Goal: Obtain resource: Obtain resource

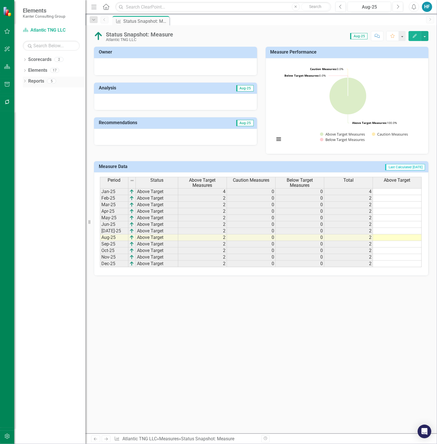
click at [27, 81] on div "Dropdown Reports 5" at bounding box center [54, 82] width 63 height 11
click at [25, 82] on icon at bounding box center [24, 81] width 1 height 3
click at [28, 112] on icon "Dropdown" at bounding box center [27, 113] width 4 height 3
click at [27, 104] on icon "Dropdown" at bounding box center [27, 102] width 4 height 3
click at [46, 110] on div "Strategy Alignment Report" at bounding box center [57, 111] width 55 height 5
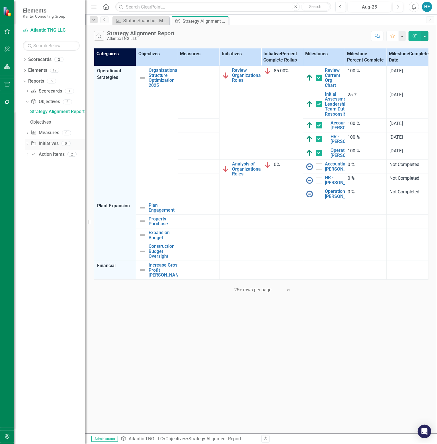
click at [28, 143] on icon "Dropdown" at bounding box center [27, 144] width 4 height 3
click at [28, 103] on icon "Dropdown" at bounding box center [27, 102] width 4 height 3
click at [29, 102] on div "Dropdown" at bounding box center [26, 102] width 5 height 4
click at [25, 58] on div "Dropdown" at bounding box center [25, 60] width 4 height 5
click at [50, 80] on link "Atlantic TNG LLC" at bounding box center [58, 81] width 54 height 7
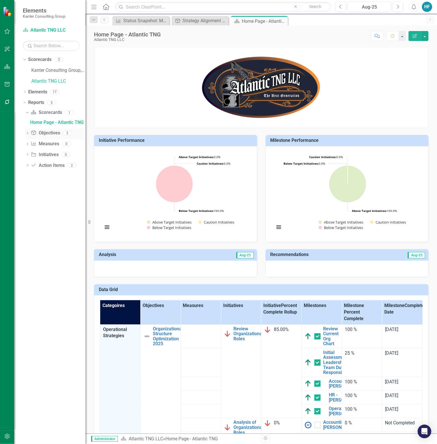
click at [27, 133] on icon "Dropdown" at bounding box center [27, 133] width 4 height 3
click at [210, 21] on div "Strategy Alignment Report" at bounding box center [201, 20] width 38 height 7
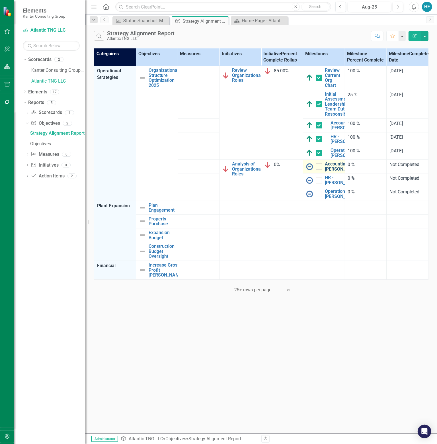
click at [334, 171] on link "Accounting - [PERSON_NAME]" at bounding box center [342, 166] width 34 height 10
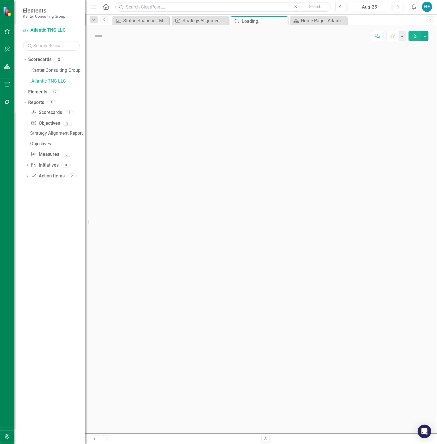
click at [334, 185] on div at bounding box center [260, 240] width 351 height 386
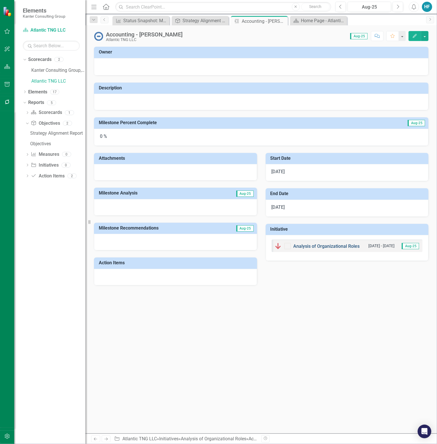
click at [306, 248] on link "Analysis of Organizational Roles" at bounding box center [326, 245] width 66 height 5
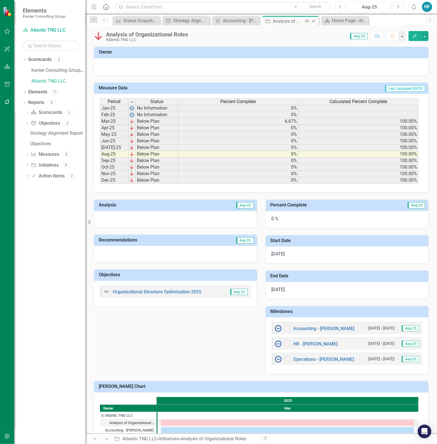
click at [314, 21] on icon "Close" at bounding box center [313, 21] width 6 height 5
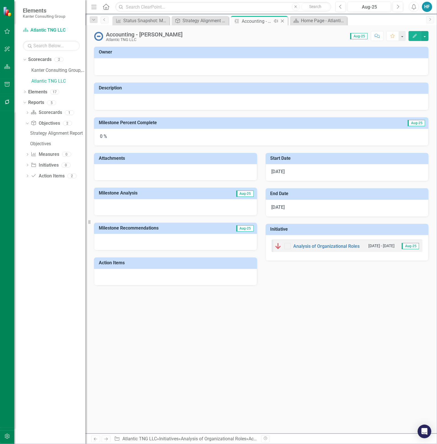
click at [283, 21] on icon at bounding box center [282, 21] width 3 height 3
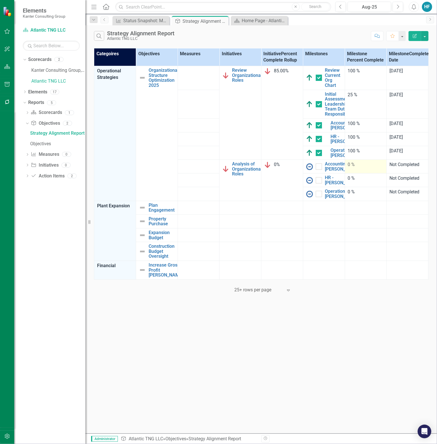
click at [365, 173] on td "0 %" at bounding box center [366, 167] width 42 height 14
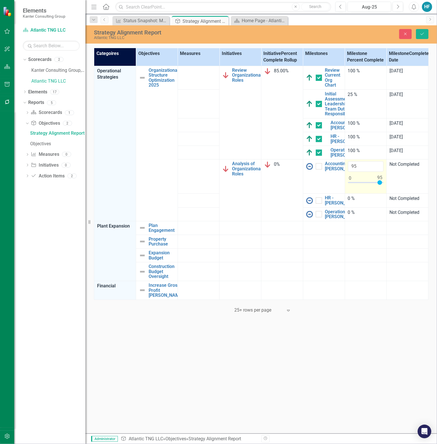
type input "100"
drag, startPoint x: 351, startPoint y: 198, endPoint x: 386, endPoint y: 199, distance: 34.4
click at [386, 194] on td "100" at bounding box center [366, 176] width 42 height 34
click at [424, 35] on icon "Save" at bounding box center [421, 34] width 5 height 4
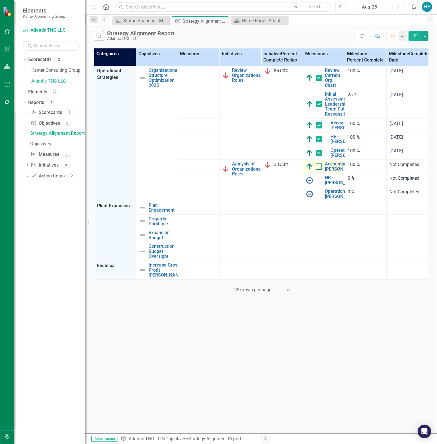
click at [320, 170] on div at bounding box center [319, 166] width 6 height 6
click at [319, 167] on input "checkbox" at bounding box center [318, 165] width 4 height 4
checkbox input "true"
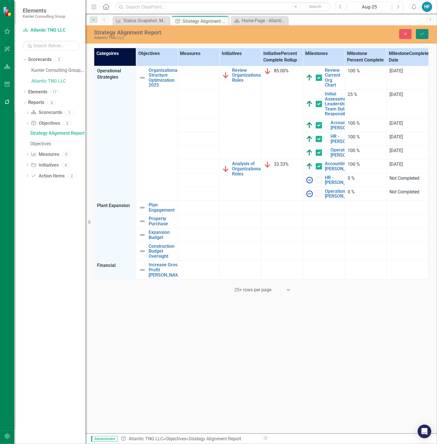
click at [420, 36] on button "Save" at bounding box center [422, 34] width 13 height 10
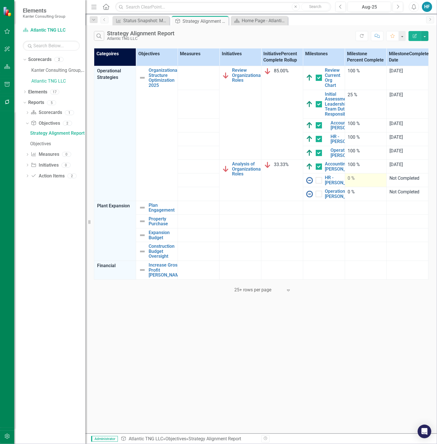
click at [358, 187] on td "0 %" at bounding box center [366, 180] width 42 height 14
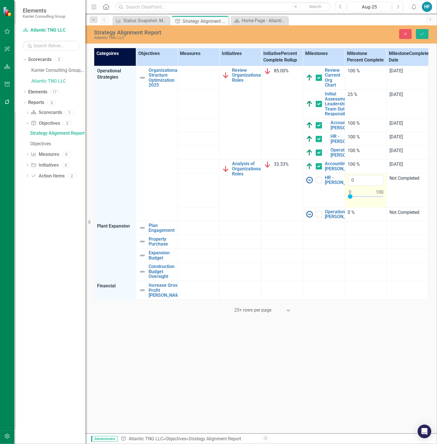
type input "50"
click at [366, 201] on div at bounding box center [366, 197] width 36 height 7
click at [426, 33] on button "Save" at bounding box center [422, 34] width 13 height 10
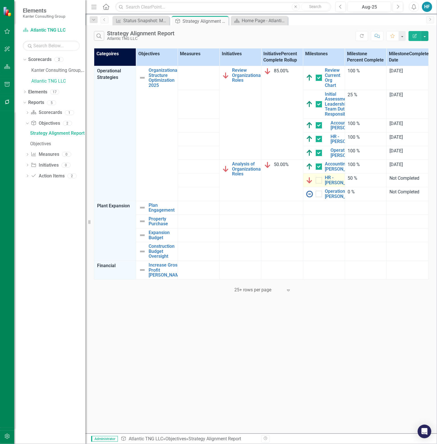
click at [310, 184] on img at bounding box center [309, 180] width 7 height 7
click at [335, 185] on link "HR - [PERSON_NAME]" at bounding box center [342, 180] width 34 height 10
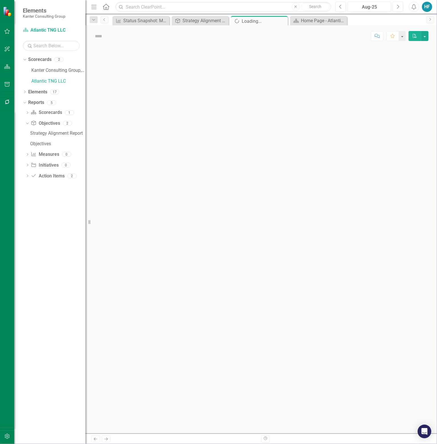
click at [335, 204] on div at bounding box center [260, 240] width 351 height 386
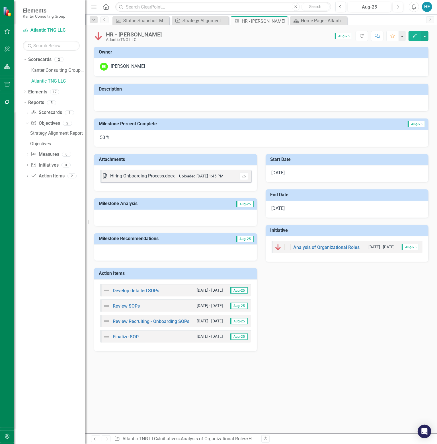
click at [98, 38] on img at bounding box center [98, 36] width 9 height 9
click at [282, 20] on icon "Close" at bounding box center [282, 21] width 6 height 5
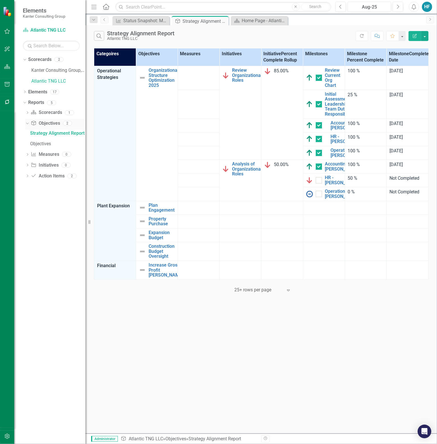
click at [27, 125] on div "Dropdown" at bounding box center [27, 124] width 4 height 3
click at [28, 157] on icon "Dropdown" at bounding box center [27, 156] width 4 height 3
click at [28, 157] on icon "Dropdown" at bounding box center [26, 155] width 3 height 4
click at [6, 31] on icon "button" at bounding box center [7, 31] width 6 height 5
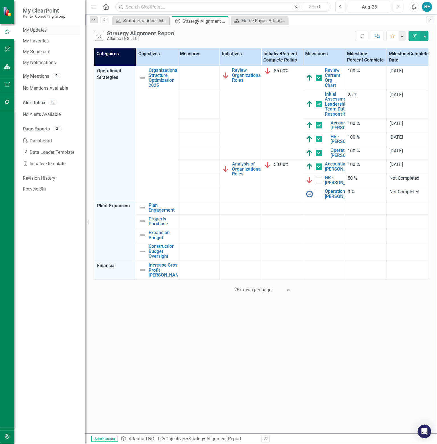
click at [43, 30] on link "My Updates" at bounding box center [51, 30] width 57 height 7
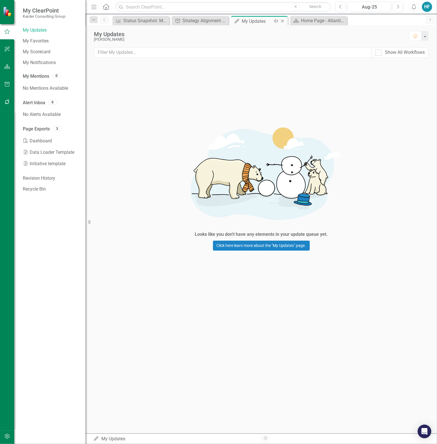
click at [284, 21] on icon "Close" at bounding box center [282, 21] width 6 height 5
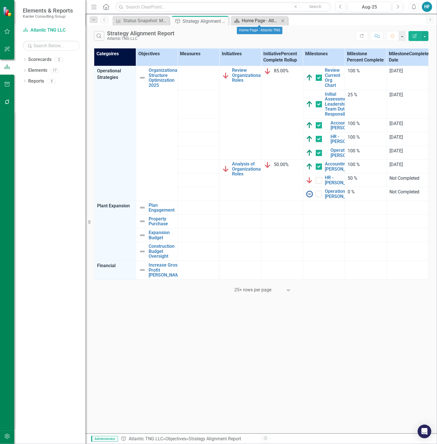
click at [257, 20] on div "Home Page - Atlantic TNG" at bounding box center [261, 20] width 38 height 7
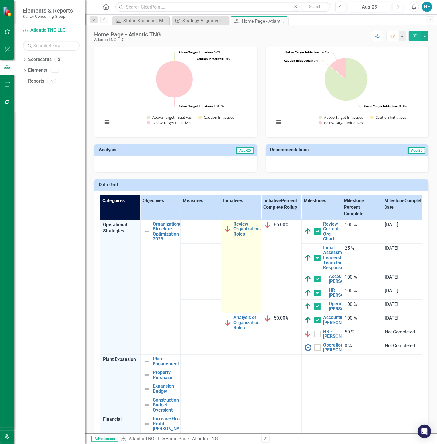
scroll to position [114, 0]
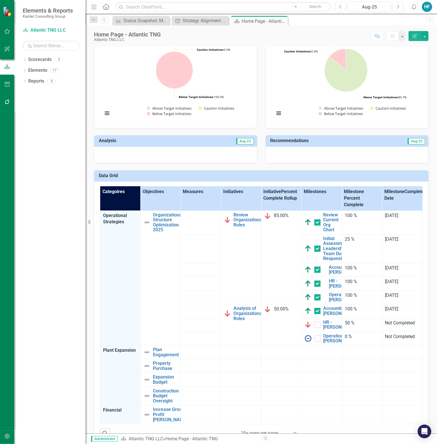
click at [277, 217] on span "85.00%" at bounding box center [281, 215] width 15 height 5
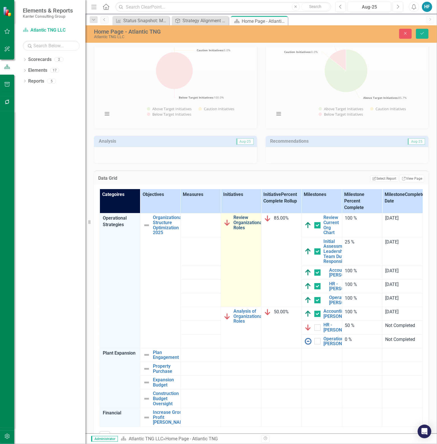
click at [240, 228] on link "Review Organizational Roles" at bounding box center [248, 222] width 30 height 15
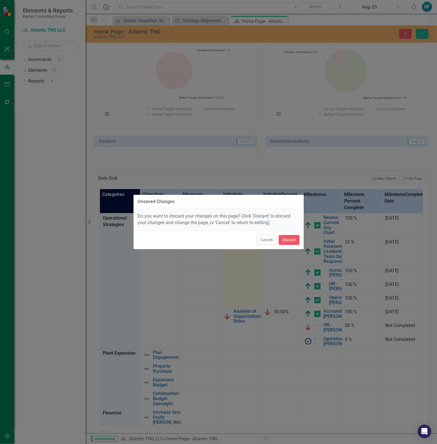
click at [240, 228] on div "Unsaved Changes Do you want to discard your changes on this page? Click 'Discar…" at bounding box center [218, 221] width 171 height 55
click at [291, 239] on button "Discard" at bounding box center [289, 240] width 21 height 10
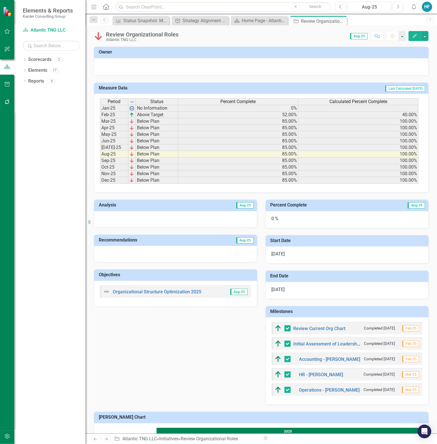
click at [297, 217] on div "0 %" at bounding box center [347, 219] width 163 height 17
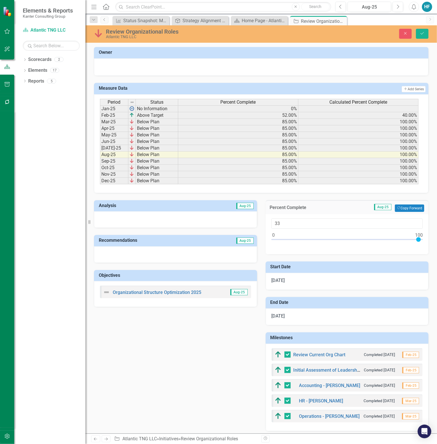
type input "100"
drag, startPoint x: 271, startPoint y: 239, endPoint x: 455, endPoint y: 252, distance: 184.9
click at [437, 252] on html "Elements & Reports Kanter Consulting Group Scorecard Atlantic TNG LLC Search Dr…" at bounding box center [218, 222] width 437 height 444
click at [425, 30] on button "Save" at bounding box center [422, 34] width 13 height 10
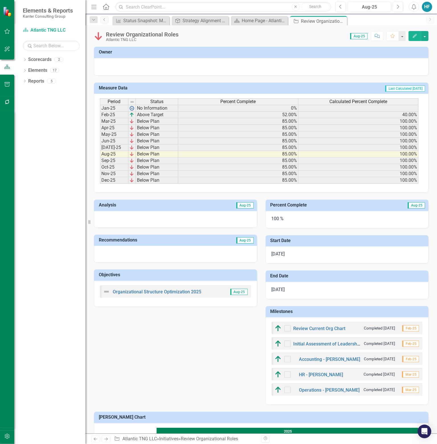
checkbox input "false"
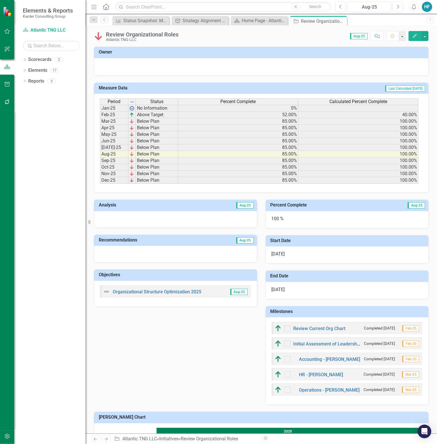
checkbox input "true"
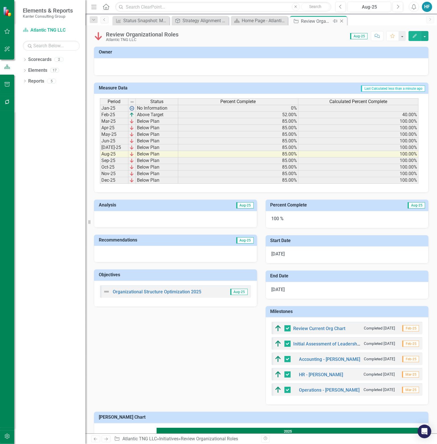
click at [342, 21] on icon at bounding box center [341, 21] width 3 height 3
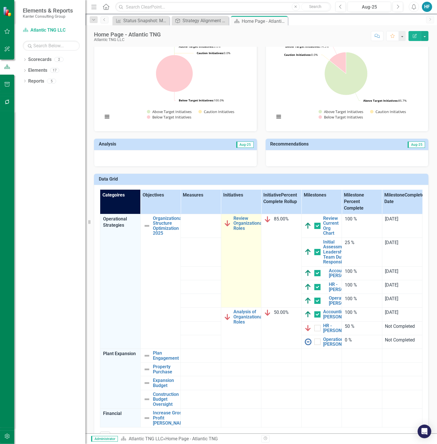
scroll to position [114, 0]
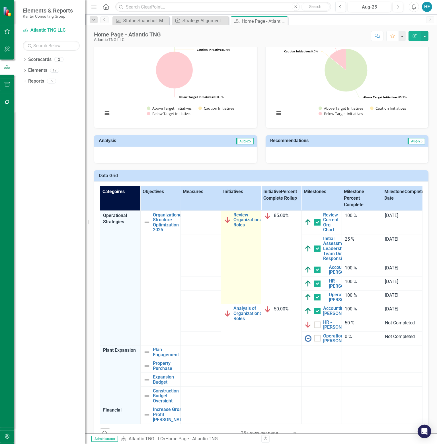
click at [244, 257] on td "Review Organizational Roles Link Map View Link Map Edit Edit Initiative Link Op…" at bounding box center [241, 257] width 40 height 94
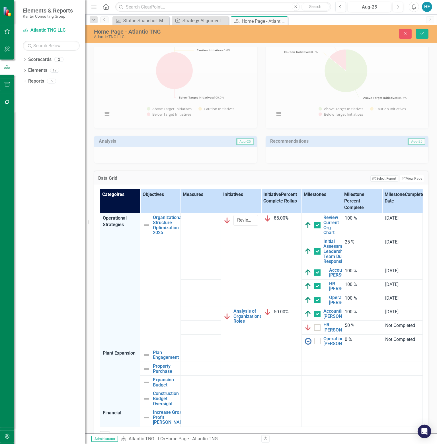
click at [275, 233] on td "85.00%" at bounding box center [281, 260] width 40 height 94
click at [406, 33] on icon "Close" at bounding box center [405, 33] width 5 height 4
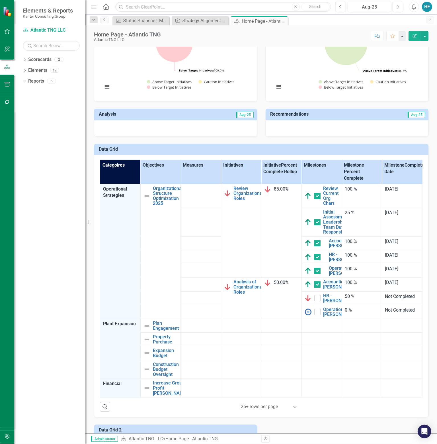
scroll to position [171, 0]
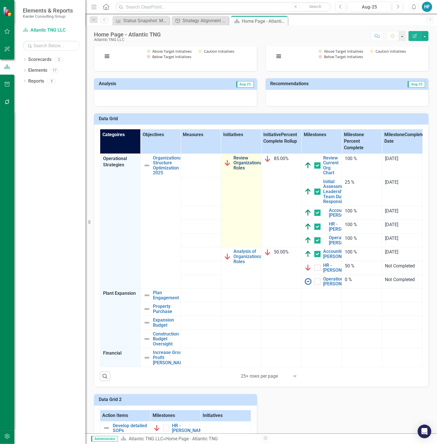
click at [240, 160] on link "Review Organizational Roles" at bounding box center [249, 162] width 30 height 15
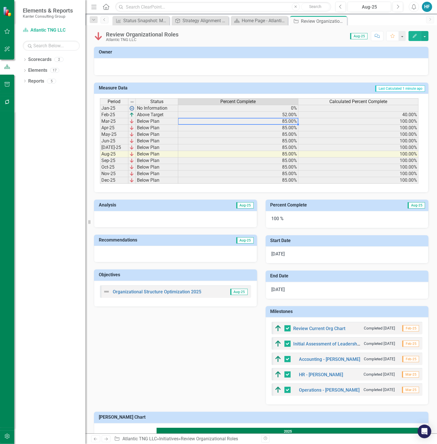
click at [294, 123] on td "85.00%" at bounding box center [238, 121] width 120 height 7
click at [341, 22] on icon "Close" at bounding box center [342, 21] width 6 height 5
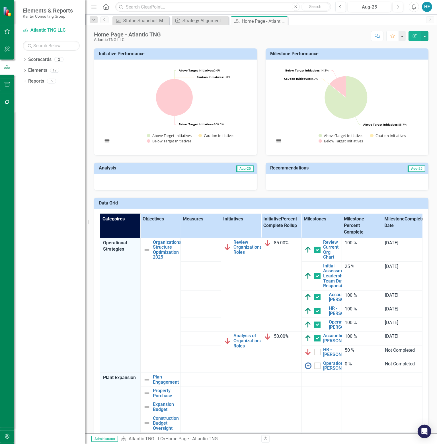
scroll to position [85, 0]
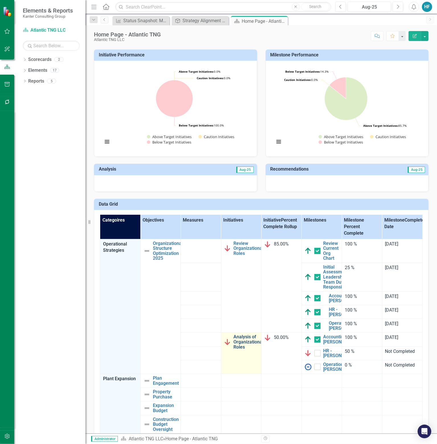
click at [243, 349] on link "Analysis of Organizational Roles" at bounding box center [249, 341] width 30 height 15
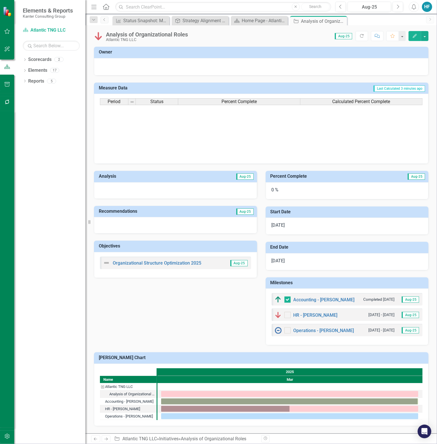
checkbox input "true"
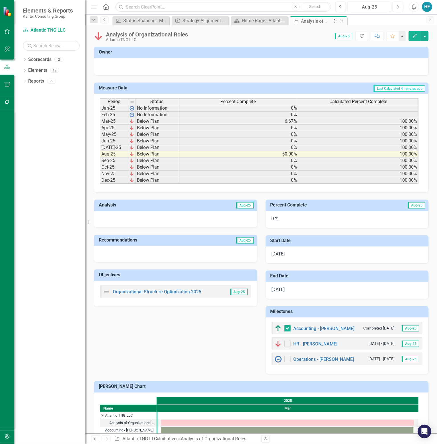
click at [342, 20] on icon "Close" at bounding box center [342, 21] width 6 height 5
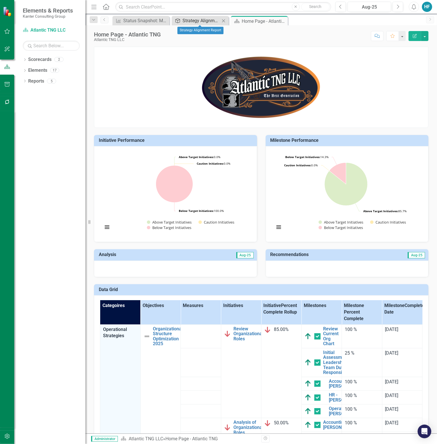
click at [194, 20] on div "Strategy Alignment Report" at bounding box center [201, 20] width 38 height 7
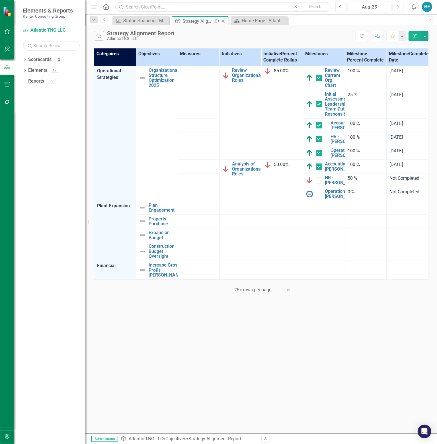
click at [225, 21] on icon "Close" at bounding box center [223, 21] width 6 height 5
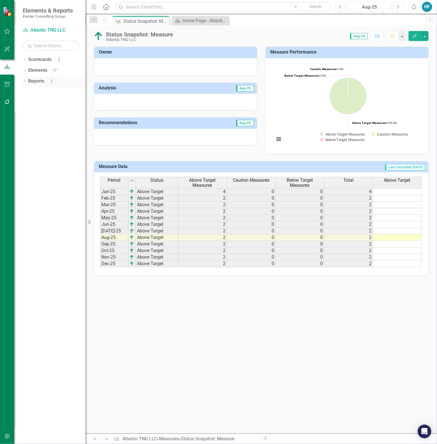
click at [26, 80] on icon "Dropdown" at bounding box center [25, 81] width 4 height 3
click at [26, 102] on icon "Dropdown" at bounding box center [26, 102] width 3 height 4
click at [26, 102] on icon "Dropdown" at bounding box center [27, 102] width 4 height 3
click at [35, 122] on div "Objectives" at bounding box center [57, 122] width 55 height 5
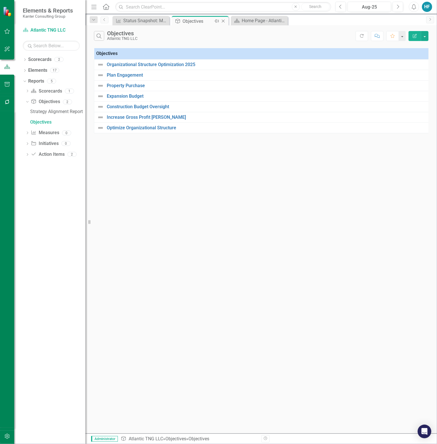
click at [223, 21] on icon at bounding box center [223, 21] width 3 height 3
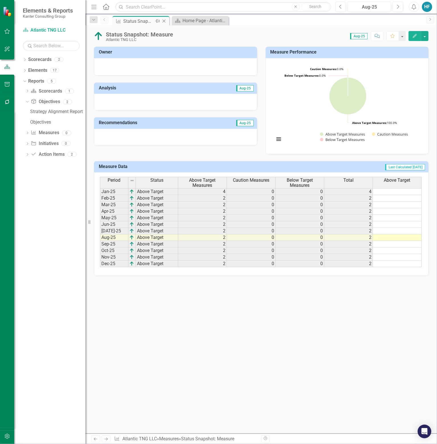
click at [165, 20] on icon "Close" at bounding box center [164, 21] width 6 height 5
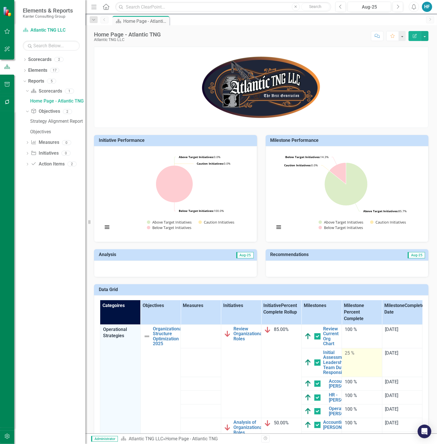
click at [353, 358] on td "25 %" at bounding box center [362, 362] width 40 height 29
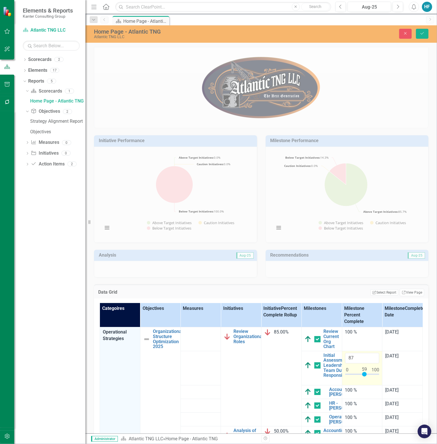
type input "100"
drag, startPoint x: 352, startPoint y: 373, endPoint x: 379, endPoint y: 375, distance: 27.7
click at [379, 375] on tr "Initial Assessment of Leadership Team Duties & Responsibilities Link Map View L…" at bounding box center [261, 368] width 323 height 34
click at [419, 35] on button "Save" at bounding box center [422, 34] width 13 height 10
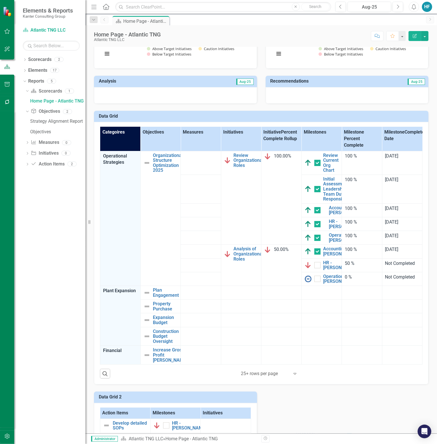
scroll to position [171, 0]
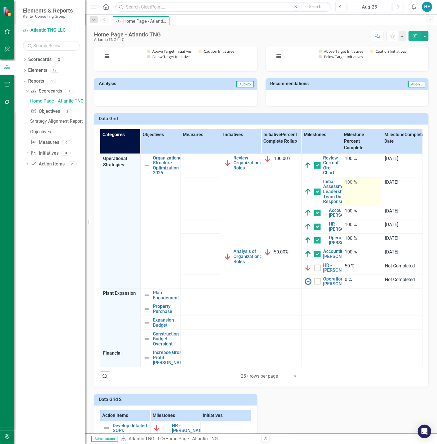
click at [356, 195] on td "100 %" at bounding box center [362, 191] width 40 height 29
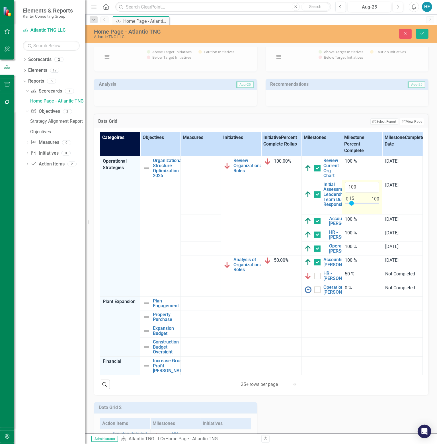
click at [348, 202] on div at bounding box center [362, 204] width 34 height 7
click at [351, 202] on div at bounding box center [362, 204] width 34 height 7
click at [352, 202] on div at bounding box center [353, 203] width 5 height 5
click at [353, 202] on div at bounding box center [362, 204] width 34 height 7
type input "25"
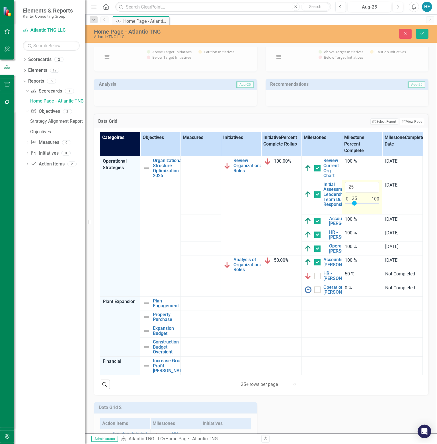
click at [352, 203] on div at bounding box center [354, 203] width 5 height 5
click at [422, 33] on icon "Save" at bounding box center [421, 33] width 5 height 4
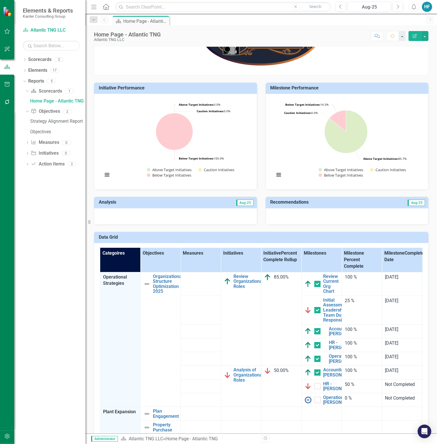
scroll to position [51, 0]
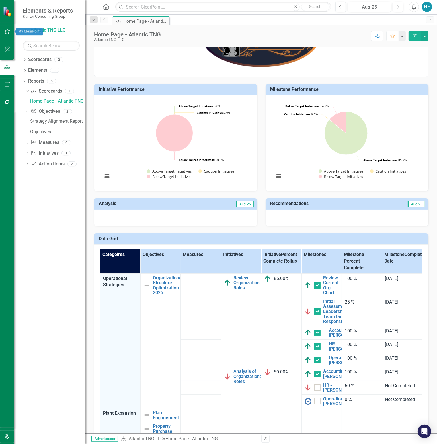
click at [6, 32] on icon "button" at bounding box center [7, 31] width 6 height 5
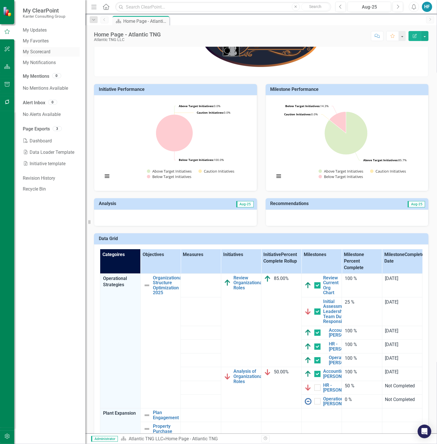
click at [41, 51] on link "My Scorecard" at bounding box center [51, 52] width 57 height 7
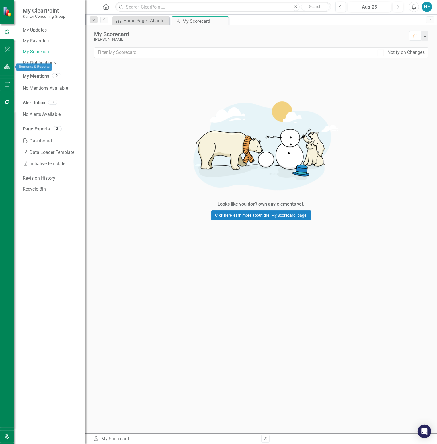
click at [7, 68] on icon "button" at bounding box center [7, 66] width 6 height 5
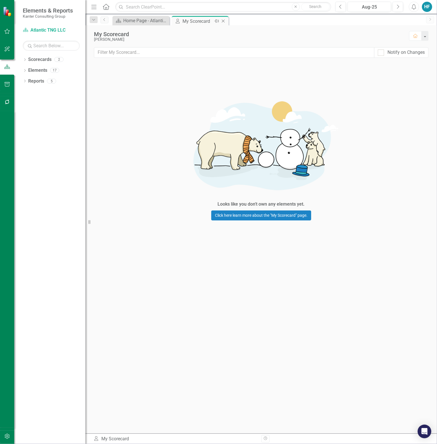
click at [224, 21] on icon "Close" at bounding box center [223, 21] width 6 height 5
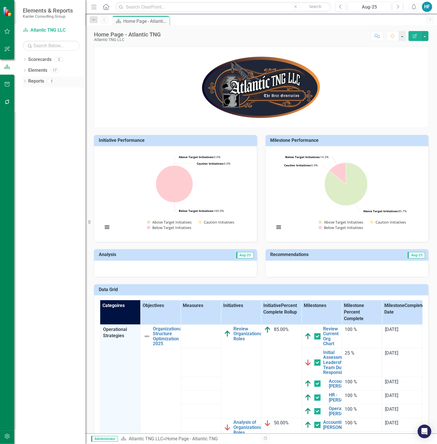
click at [24, 81] on icon "Dropdown" at bounding box center [25, 81] width 4 height 3
click at [26, 111] on icon "Dropdown" at bounding box center [27, 111] width 4 height 3
click at [42, 113] on div "Strategy Alignment Report" at bounding box center [57, 111] width 55 height 5
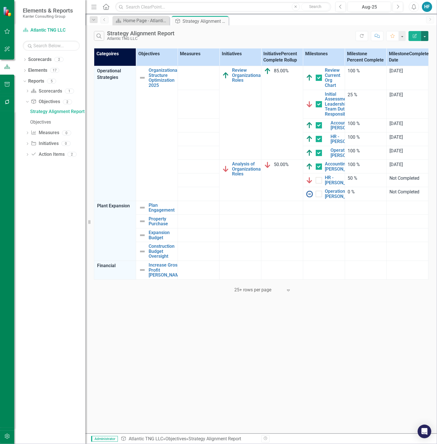
click at [424, 36] on button "button" at bounding box center [424, 36] width 7 height 10
click at [410, 67] on link "Excel Export to Excel" at bounding box center [405, 68] width 45 height 11
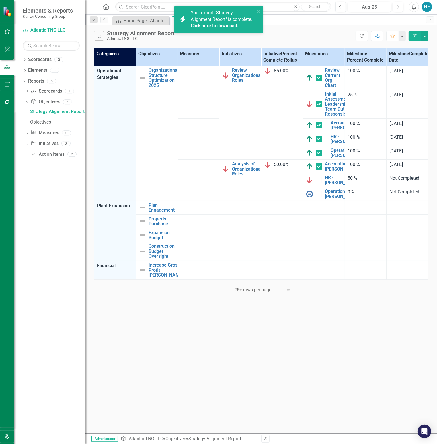
click at [229, 16] on div "Your export "Strategy Alignment Report" is complete. Click here to download." at bounding box center [223, 20] width 64 height 20
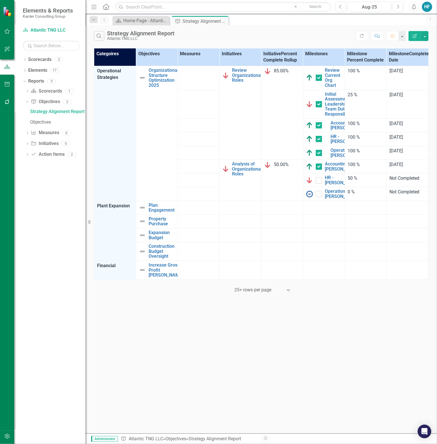
click at [415, 8] on icon "button" at bounding box center [414, 7] width 4 height 6
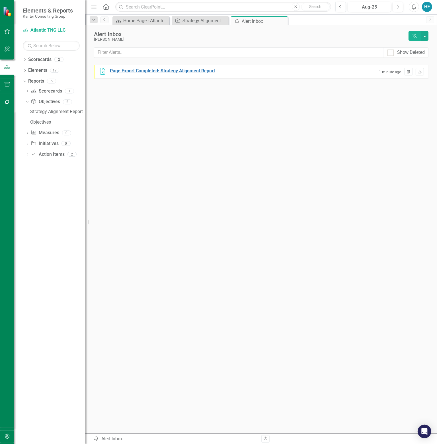
click at [176, 69] on div "Page Export Completed: Strategy Alignment Report" at bounding box center [162, 71] width 105 height 7
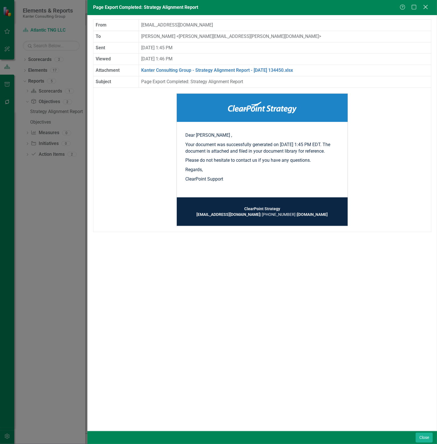
click at [428, 7] on icon "Close" at bounding box center [425, 6] width 7 height 5
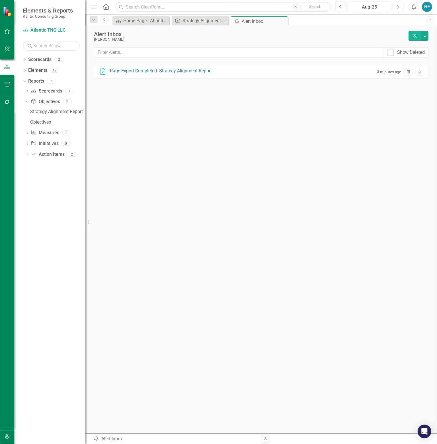
click at [419, 71] on icon "Download" at bounding box center [419, 71] width 4 height 3
click at [283, 21] on icon at bounding box center [282, 21] width 3 height 3
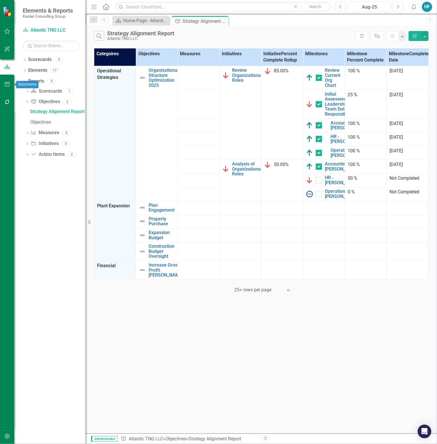
click at [8, 81] on button "button" at bounding box center [7, 85] width 13 height 12
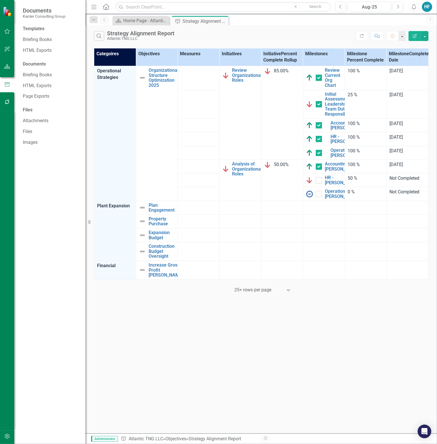
click at [40, 28] on div "Templates" at bounding box center [51, 29] width 57 height 7
click at [40, 40] on link "Briefing Books" at bounding box center [51, 39] width 57 height 7
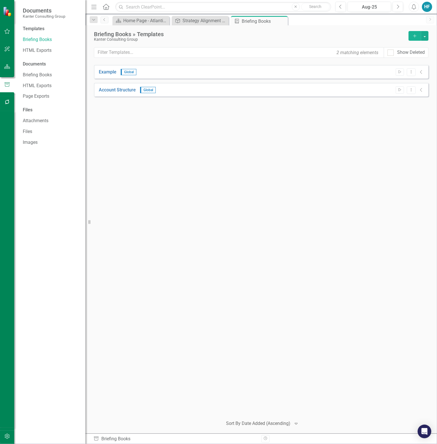
click at [415, 35] on icon "Add" at bounding box center [414, 36] width 5 height 4
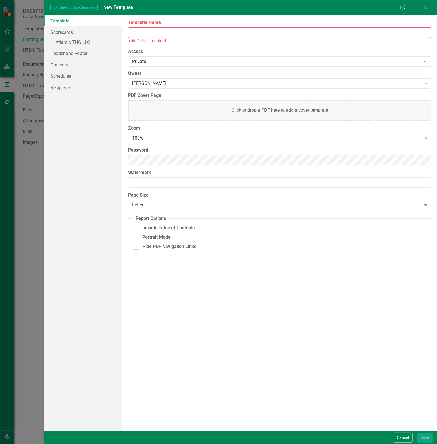
click at [186, 29] on input "Template Name" at bounding box center [279, 32] width 303 height 11
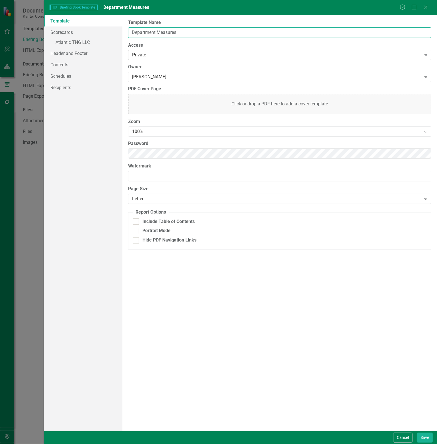
type input "Department Measures"
click at [180, 55] on div "Private" at bounding box center [276, 55] width 289 height 7
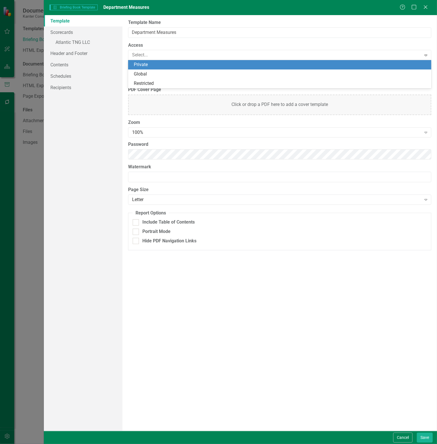
click at [149, 64] on div "Private" at bounding box center [281, 64] width 294 height 7
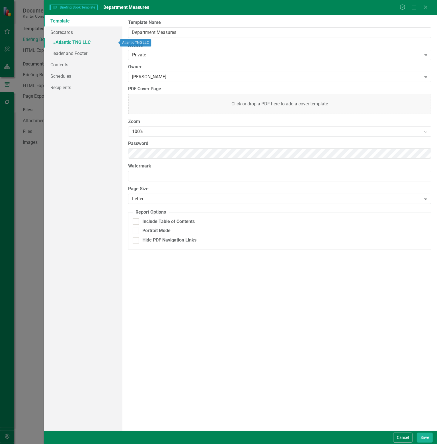
click at [65, 42] on link "» Atlantic TNG LLC" at bounding box center [83, 43] width 79 height 10
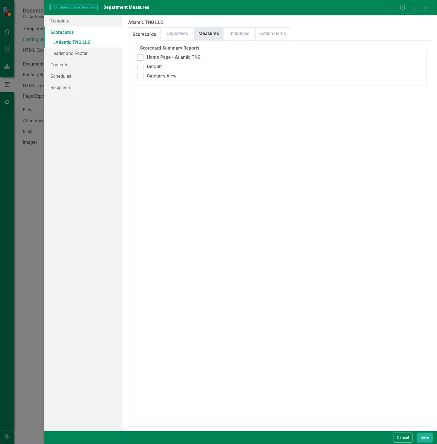
click at [210, 34] on link "Measures" at bounding box center [208, 34] width 29 height 12
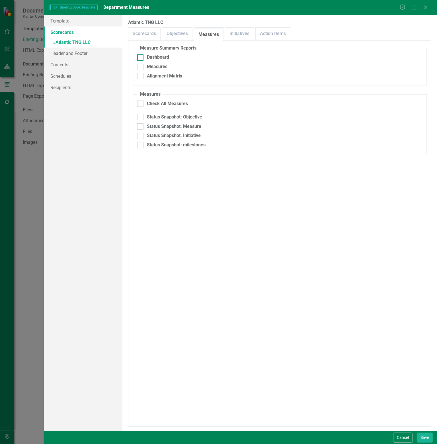
click at [140, 59] on div at bounding box center [140, 57] width 6 height 6
click at [140, 58] on input "Dashboard" at bounding box center [139, 56] width 4 height 4
checkbox input "true"
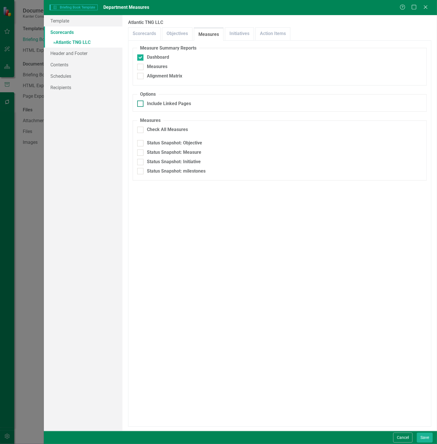
click at [141, 104] on div at bounding box center [140, 103] width 6 height 6
click at [141, 104] on input "Include Linked Pages" at bounding box center [139, 102] width 4 height 4
click at [141, 103] on input "Include Linked Pages" at bounding box center [139, 102] width 4 height 4
checkbox input "false"
click at [141, 170] on input "Status Snapshot: milestones" at bounding box center [139, 170] width 4 height 4
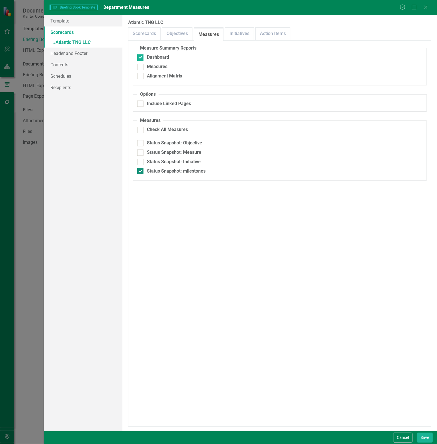
click at [141, 170] on input "Status Snapshot: milestones" at bounding box center [139, 170] width 4 height 4
checkbox input "false"
click at [140, 54] on input "Dashboard" at bounding box center [139, 56] width 4 height 4
checkbox input "false"
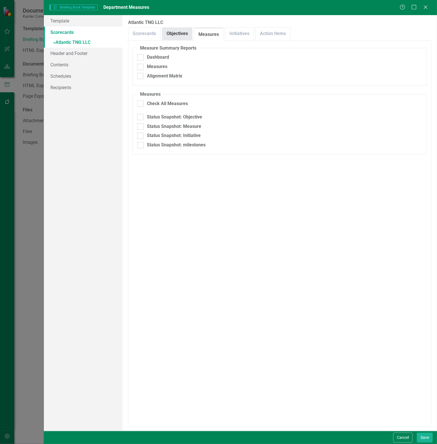
click at [179, 32] on link "Objectives" at bounding box center [177, 34] width 30 height 12
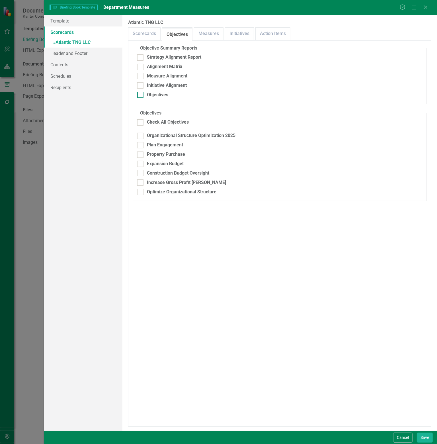
click at [142, 94] on div at bounding box center [140, 95] width 6 height 6
click at [141, 94] on input "Objectives" at bounding box center [139, 94] width 4 height 4
checkbox input "true"
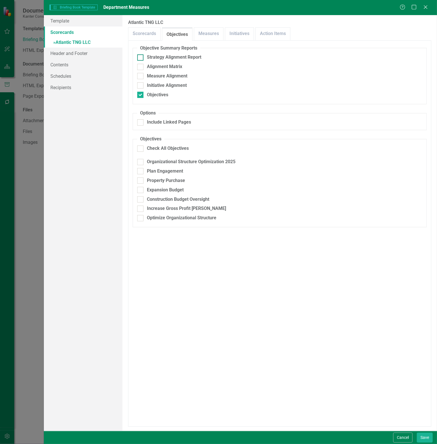
click at [143, 57] on div at bounding box center [140, 57] width 6 height 6
click at [141, 57] on input "Strategy Alignment Report" at bounding box center [139, 56] width 4 height 4
checkbox input "true"
click at [74, 53] on link "Header and Footer" at bounding box center [83, 53] width 79 height 11
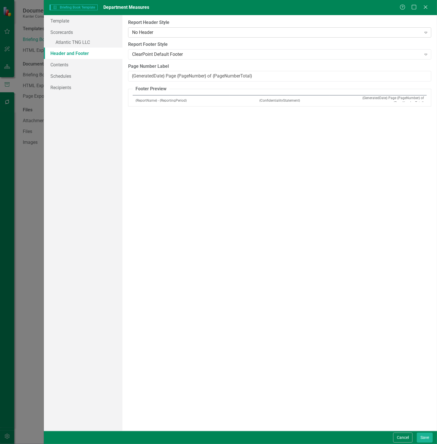
click at [189, 30] on div "No Header" at bounding box center [276, 32] width 289 height 7
click at [75, 67] on link "Contents" at bounding box center [83, 64] width 79 height 11
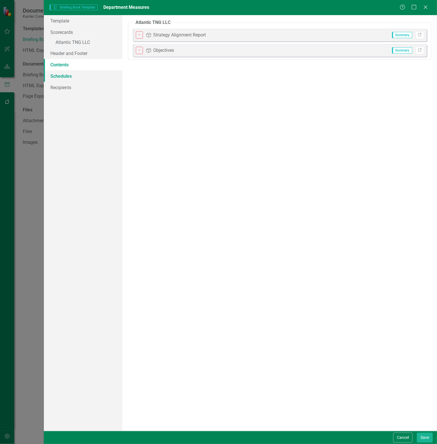
click at [74, 73] on link "Schedules" at bounding box center [83, 75] width 79 height 11
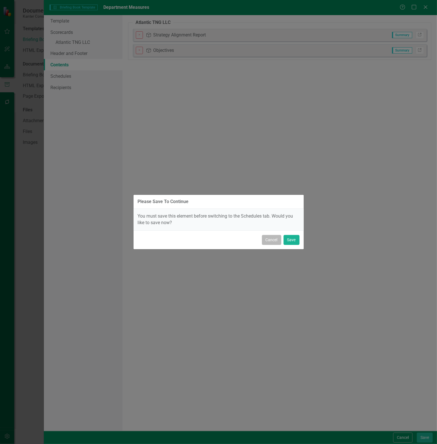
click at [271, 242] on button "Cancel" at bounding box center [271, 240] width 19 height 10
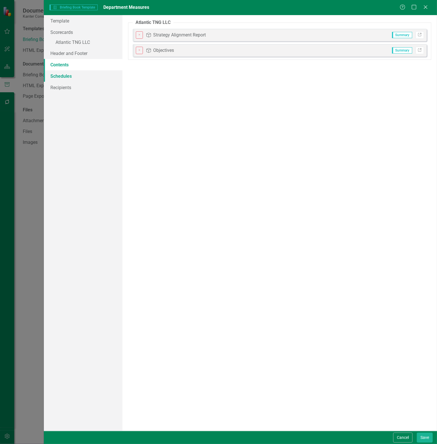
click at [61, 75] on link "Schedules" at bounding box center [83, 75] width 79 height 11
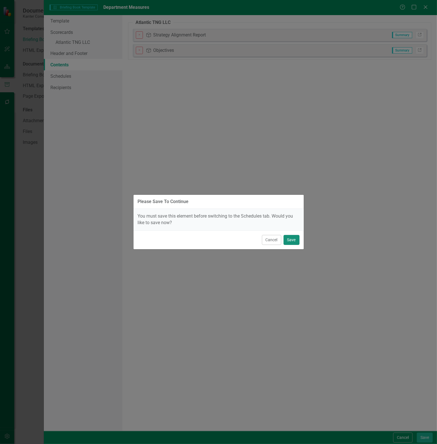
click at [292, 239] on button "Save" at bounding box center [291, 240] width 16 height 10
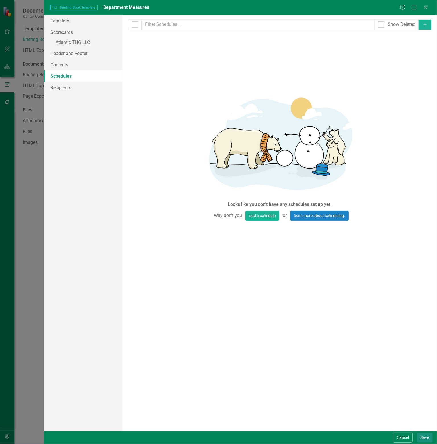
click at [426, 437] on button "Save" at bounding box center [425, 437] width 16 height 10
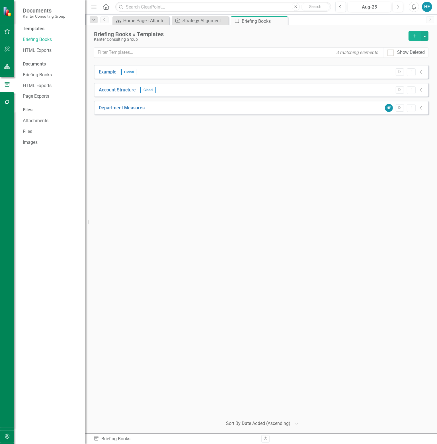
click at [401, 107] on icon "button" at bounding box center [399, 107] width 3 height 3
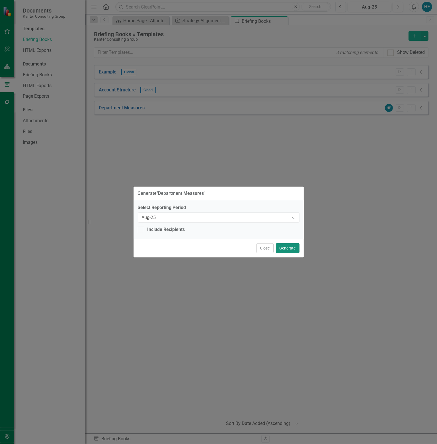
click at [288, 247] on button "Generate" at bounding box center [288, 248] width 24 height 10
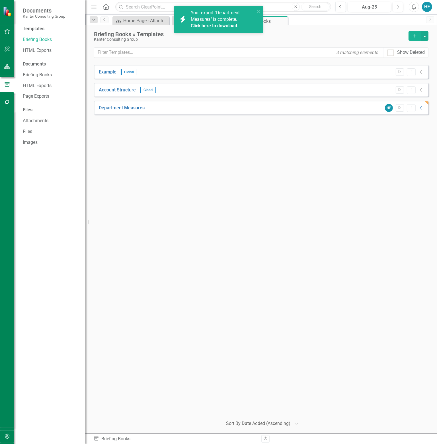
click at [223, 18] on span "Your export "Department Measures" is complete. Click here to download." at bounding box center [222, 19] width 63 height 19
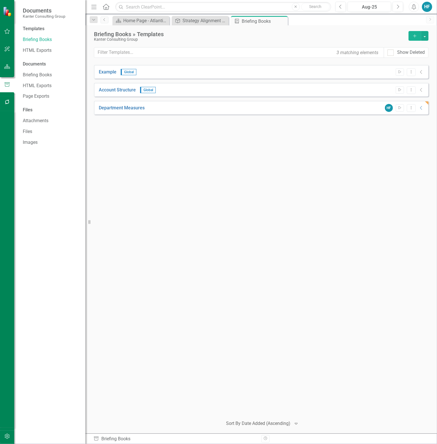
click at [238, 184] on div "Example Global Start Dropdown Menu Collapse Account Structure Global Start Drop…" at bounding box center [261, 238] width 334 height 347
click at [115, 106] on link "Department Measures" at bounding box center [122, 108] width 46 height 7
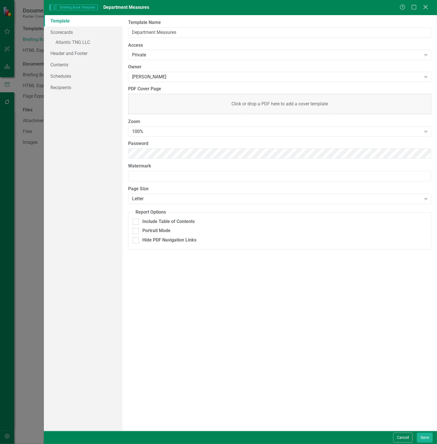
click at [426, 6] on icon "Close" at bounding box center [425, 6] width 7 height 5
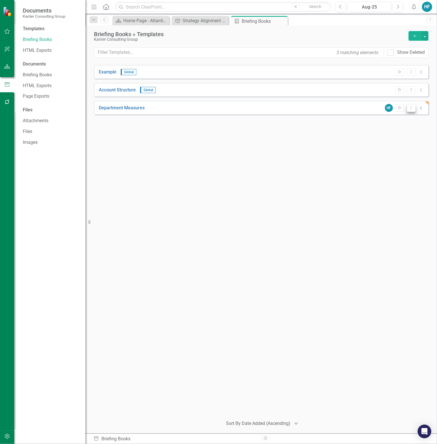
click at [413, 107] on icon "Dropdown Menu" at bounding box center [411, 108] width 5 height 4
click at [306, 162] on div "Example Global Start Dropdown Menu Collapse Account Structure Global Start Drop…" at bounding box center [261, 238] width 334 height 347
click at [400, 106] on icon "Start" at bounding box center [400, 107] width 4 height 3
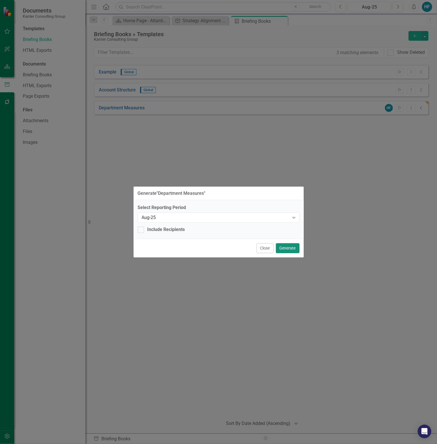
click at [286, 246] on button "Generate" at bounding box center [288, 248] width 24 height 10
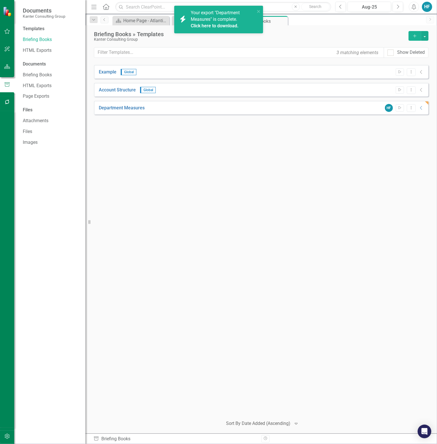
click at [221, 25] on link "Click here to download." at bounding box center [215, 25] width 48 height 5
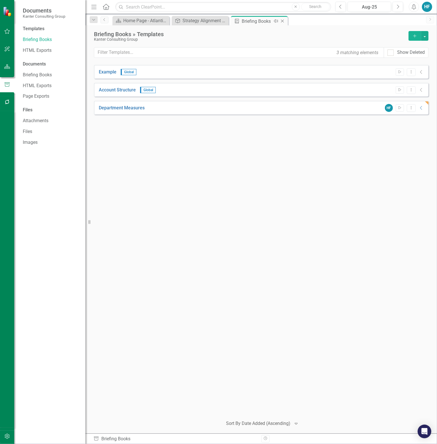
click at [282, 20] on icon "Close" at bounding box center [282, 21] width 6 height 5
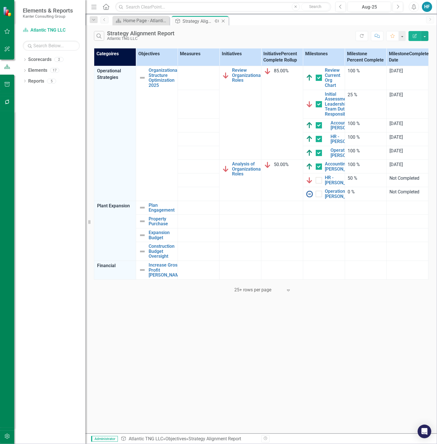
click at [225, 20] on icon "Close" at bounding box center [223, 21] width 6 height 5
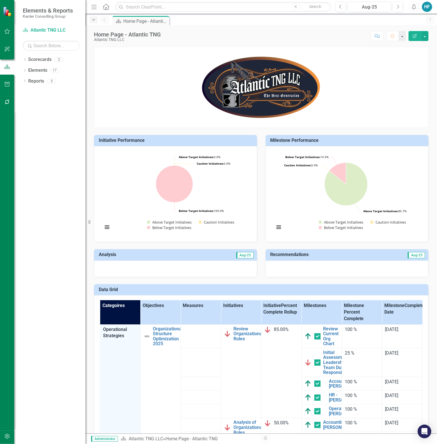
click at [93, 21] on icon "Dropdown" at bounding box center [93, 20] width 5 height 4
click at [34, 59] on link "Scorecards" at bounding box center [39, 59] width 23 height 7
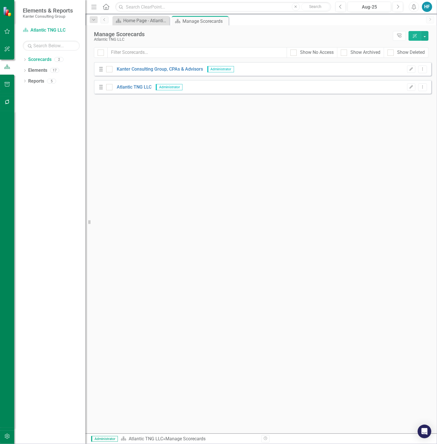
click at [428, 7] on div "HF" at bounding box center [427, 7] width 10 height 10
click at [415, 71] on link "icon.portal Success Portal" at bounding box center [409, 71] width 45 height 11
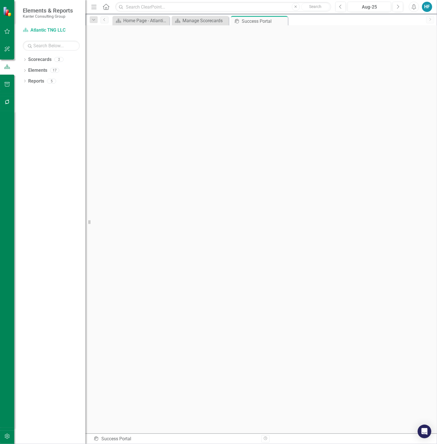
scroll to position [2, 0]
